Goal: Find specific page/section: Find specific page/section

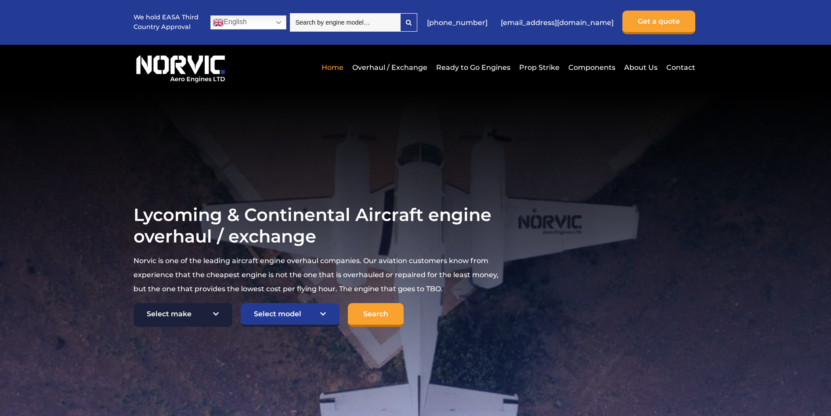
click at [214, 317] on select "Select make TCM Continental Lycoming" at bounding box center [182, 315] width 99 height 24
select select "Lycoming"
click at [133, 303] on select "Select make TCM Continental Lycoming" at bounding box center [182, 315] width 99 height 24
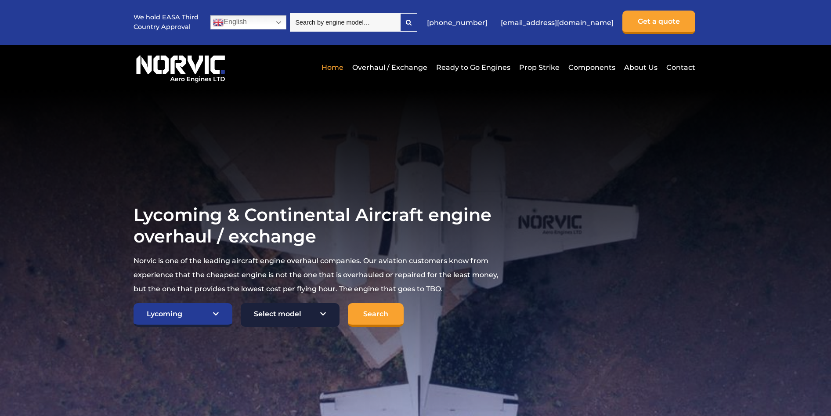
click at [265, 314] on select "Select model American Champion 7KCAB Bellanca Citabria IO-320-E2A Beech 23 Musk…" at bounding box center [290, 315] width 99 height 24
select select "646"
click at [241, 303] on select "Select model American Champion 7KCAB Bellanca Citabria IO-320-E2A Beech 23 Musk…" at bounding box center [290, 315] width 99 height 24
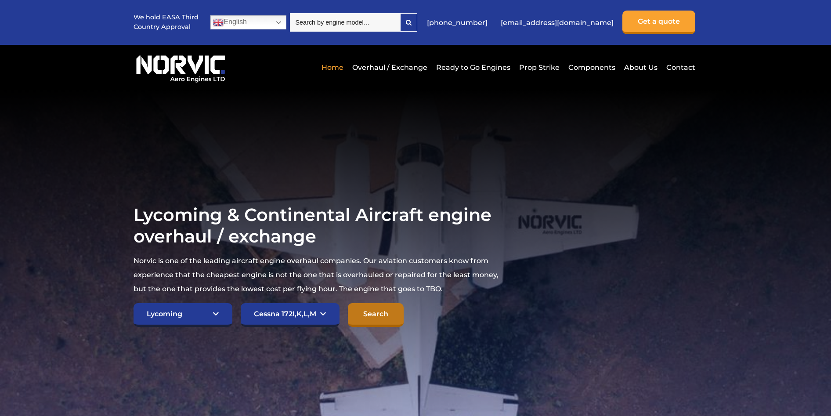
click at [373, 312] on input "Search" at bounding box center [376, 315] width 56 height 24
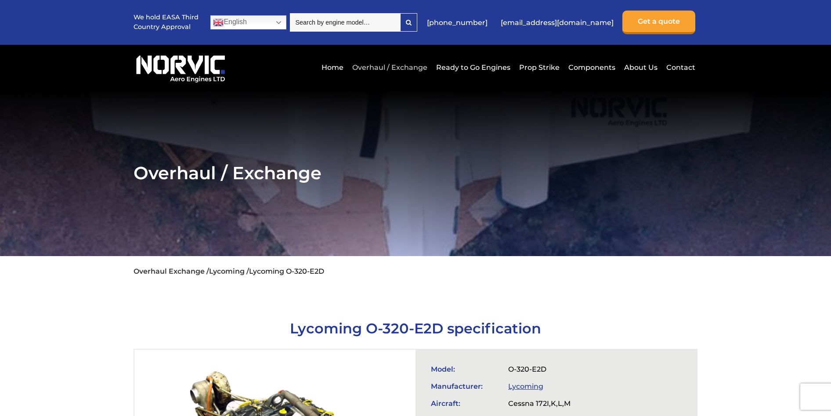
click at [401, 67] on link "Overhaul / Exchange" at bounding box center [389, 68] width 79 height 22
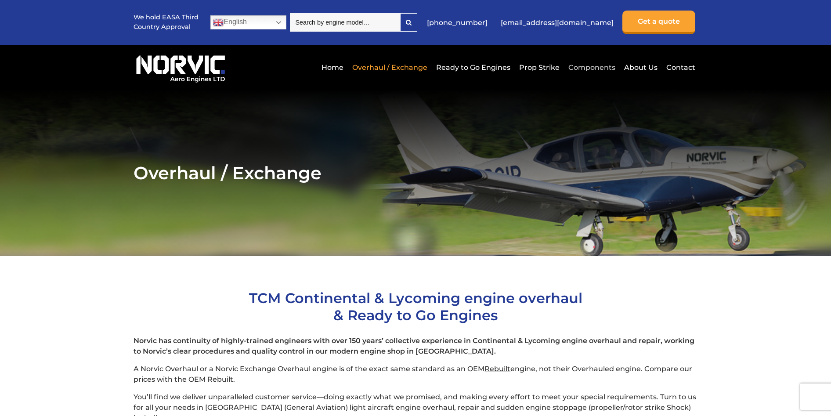
click at [602, 66] on link "Components" at bounding box center [591, 68] width 51 height 22
